Goal: Navigation & Orientation: Find specific page/section

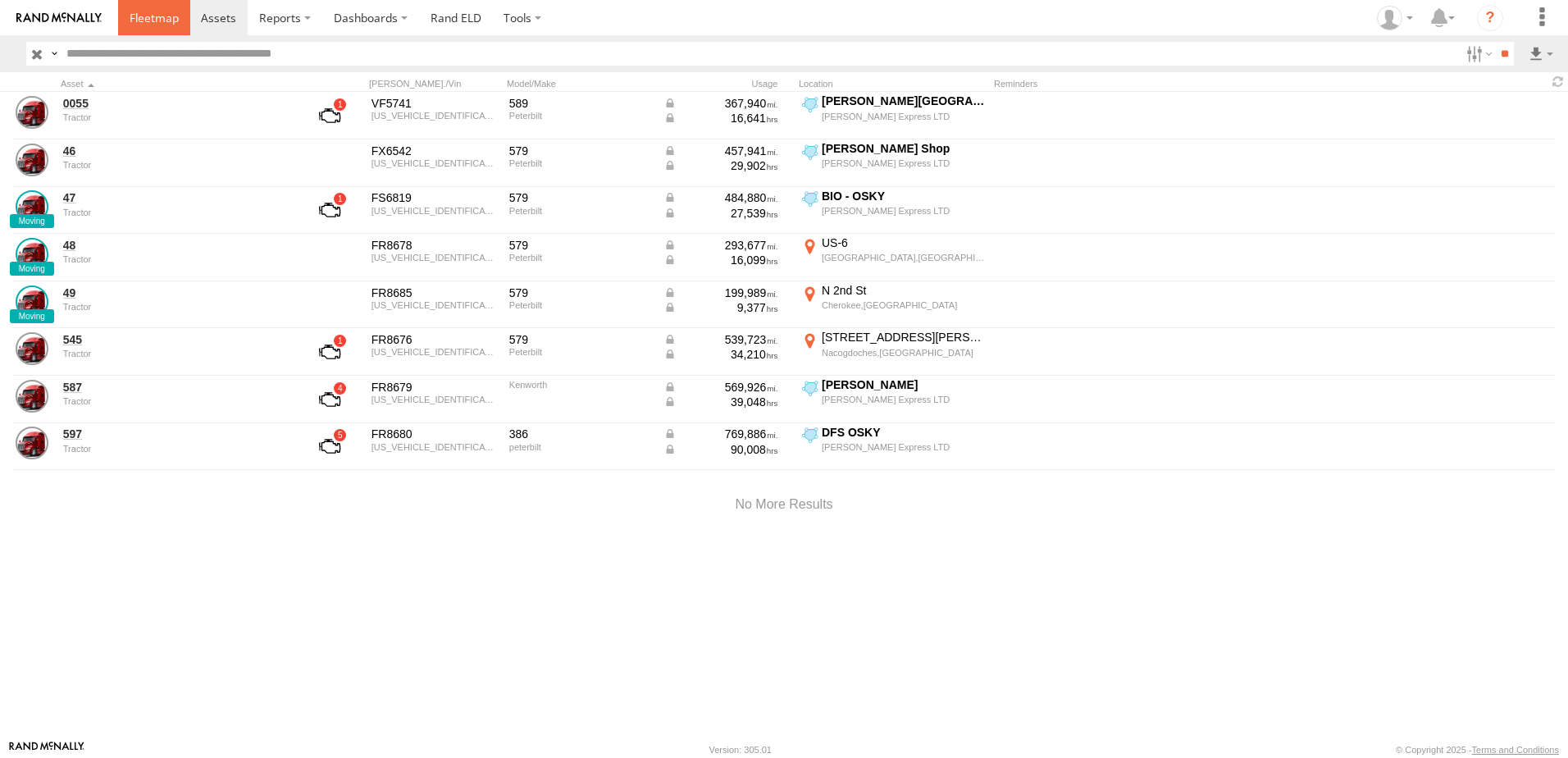
click at [161, 17] on span at bounding box center [154, 17] width 49 height 16
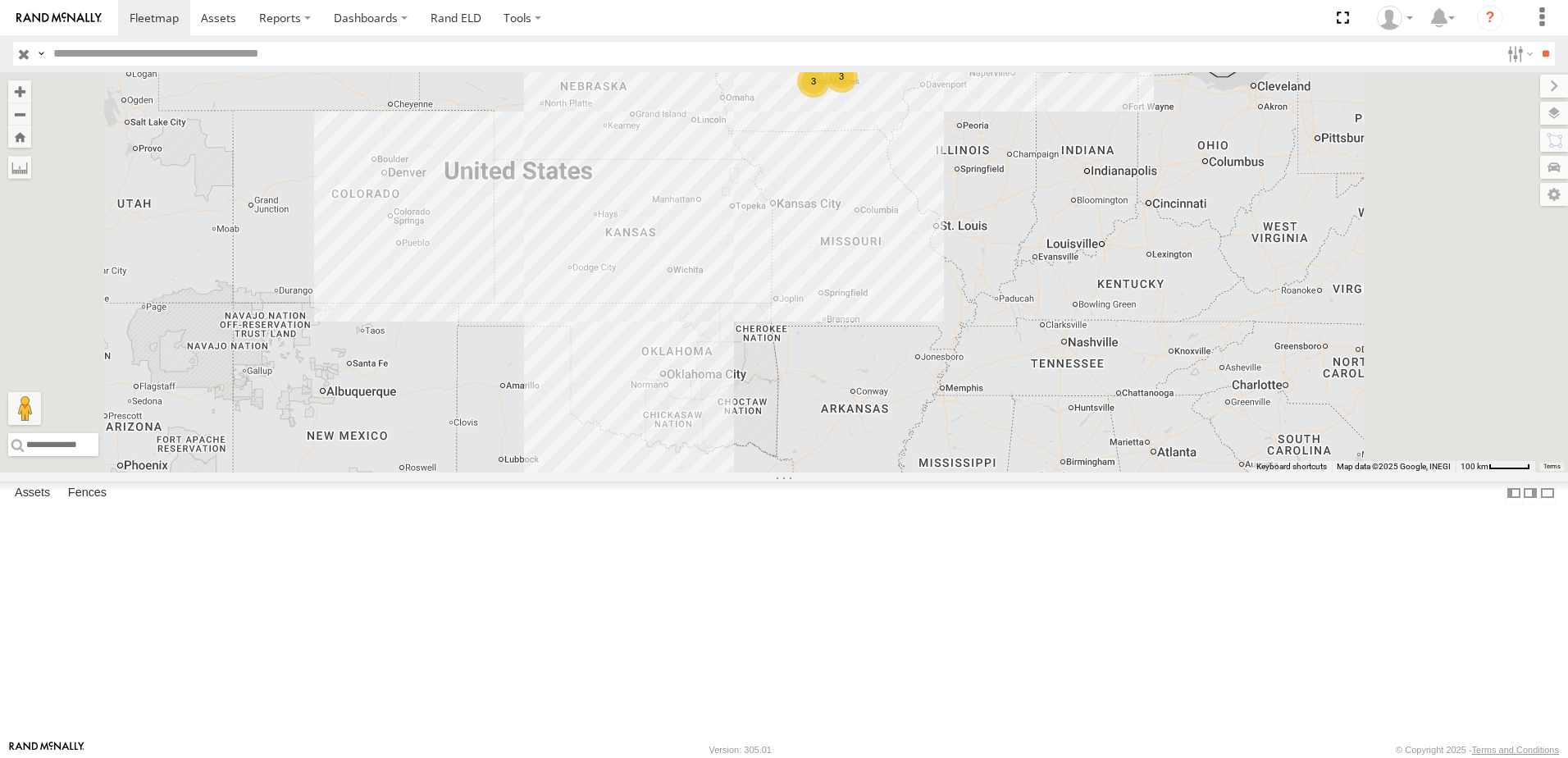
click at [0, 0] on div "Tractor" at bounding box center [0, 0] width 0 height 0
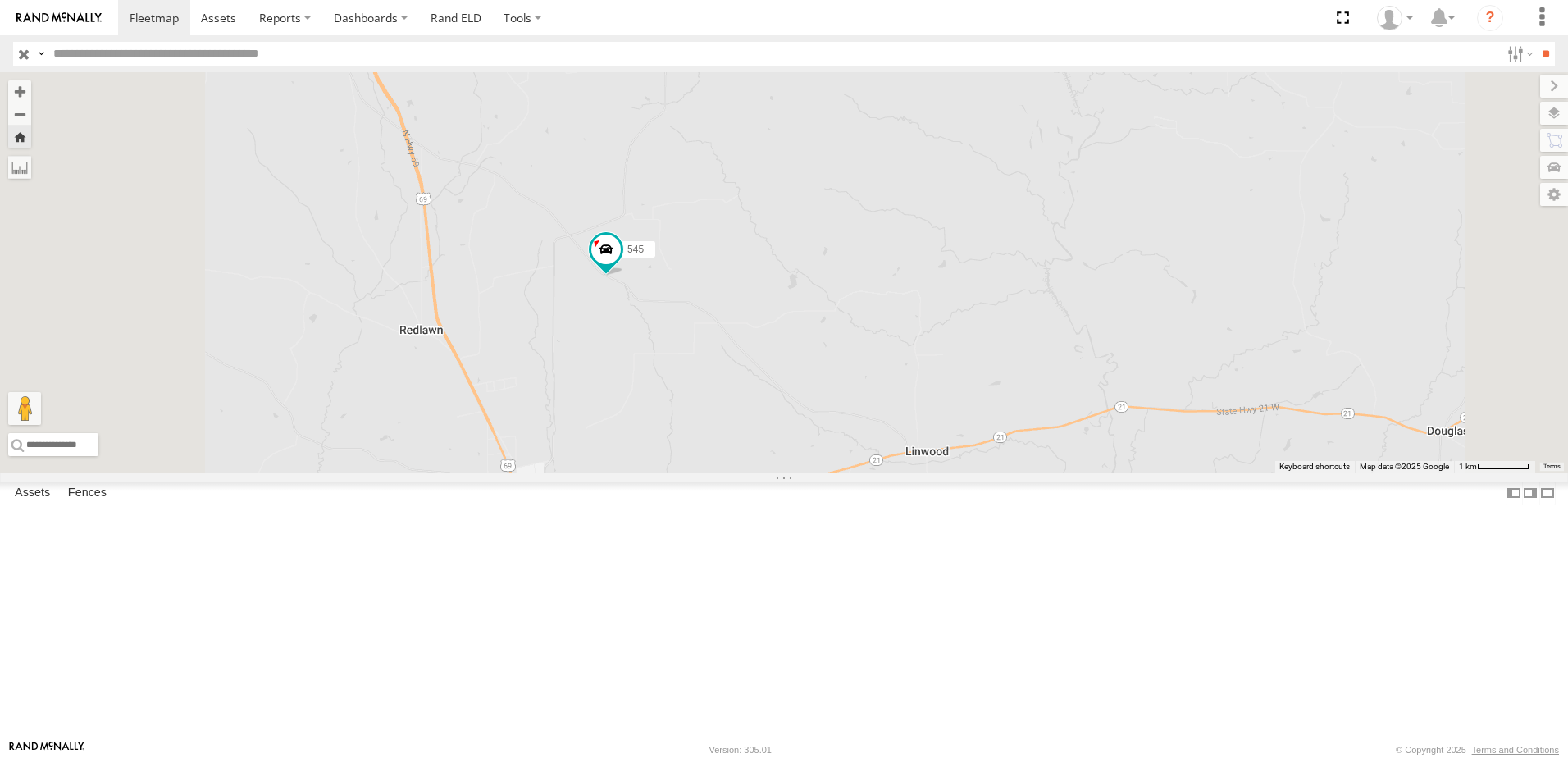
click at [0, 0] on div "0055" at bounding box center [0, 0] width 0 height 0
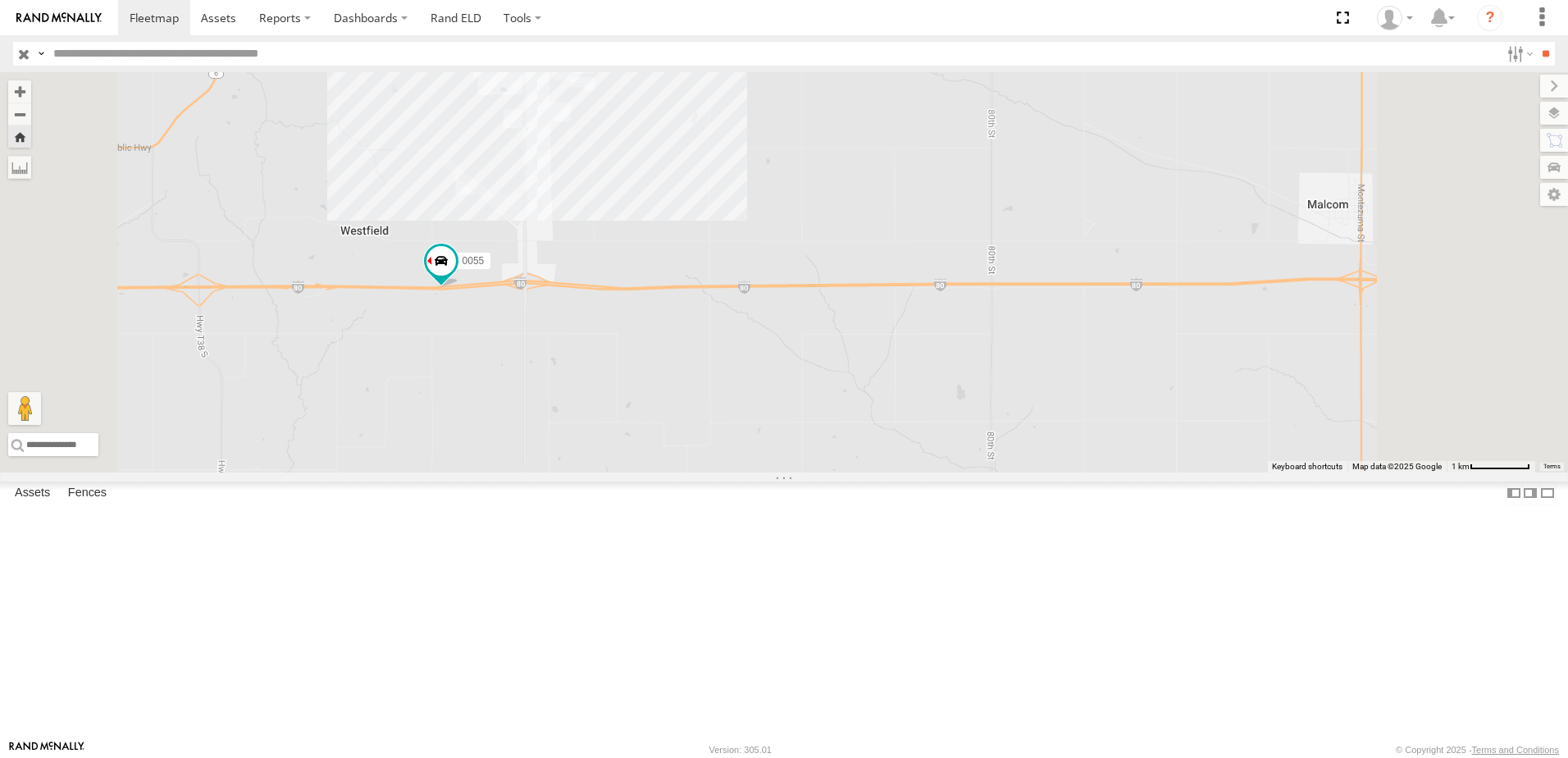
click at [0, 0] on div "47" at bounding box center [0, 0] width 0 height 0
